Goal: Check status: Check status

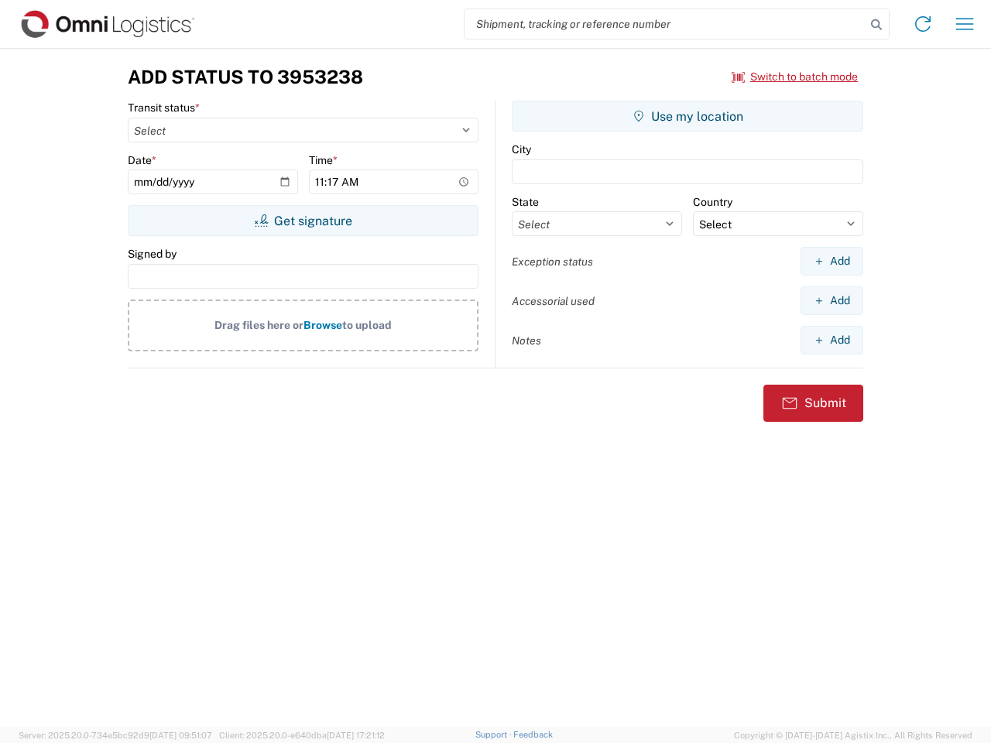
click at [665, 24] on input "search" at bounding box center [665, 23] width 401 height 29
click at [877, 25] on icon at bounding box center [877, 25] width 22 height 22
click at [923, 24] on icon at bounding box center [923, 24] width 25 height 25
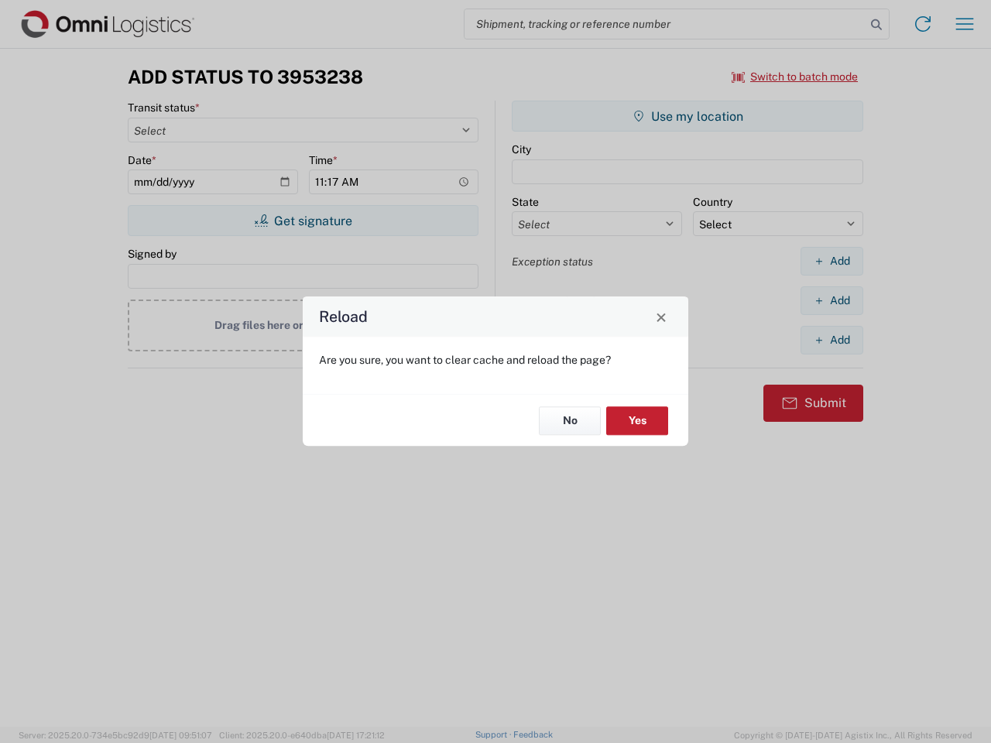
click at [965, 24] on div "Reload Are you sure, you want to clear cache and reload the page? No Yes" at bounding box center [495, 371] width 991 height 743
click at [795, 77] on div "Reload Are you sure, you want to clear cache and reload the page? No Yes" at bounding box center [495, 371] width 991 height 743
click at [303, 221] on div "Reload Are you sure, you want to clear cache and reload the page? No Yes" at bounding box center [495, 371] width 991 height 743
click at [688, 116] on div "Reload Are you sure, you want to clear cache and reload the page? No Yes" at bounding box center [495, 371] width 991 height 743
click at [832, 261] on div "Reload Are you sure, you want to clear cache and reload the page? No Yes" at bounding box center [495, 371] width 991 height 743
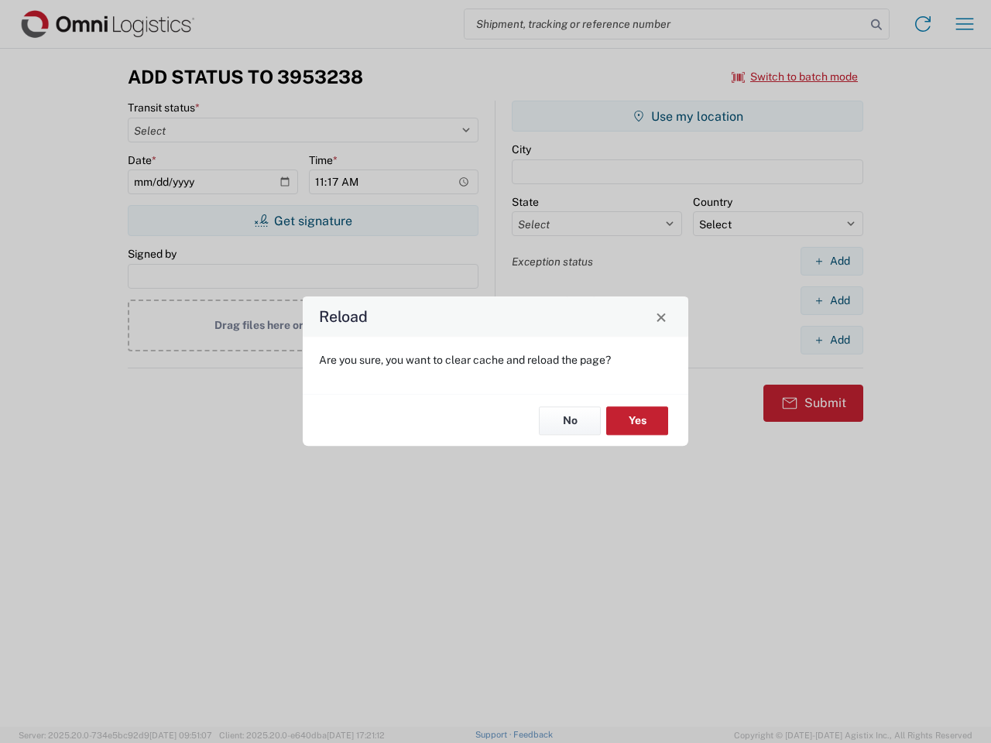
click at [832, 300] on div "Reload Are you sure, you want to clear cache and reload the page? No Yes" at bounding box center [495, 371] width 991 height 743
click at [832, 340] on div "Reload Are you sure, you want to clear cache and reload the page? No Yes" at bounding box center [495, 371] width 991 height 743
